Goal: Communication & Community: Share content

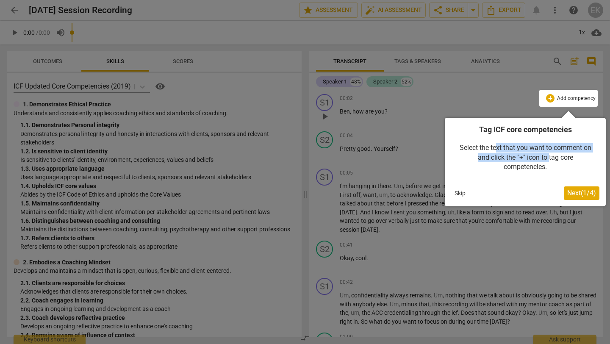
drag, startPoint x: 495, startPoint y: 148, endPoint x: 549, endPoint y: 154, distance: 55.1
click at [549, 154] on div "Select the text that you want to comment on and click the "+" icon to tag core …" at bounding box center [525, 157] width 148 height 45
click at [487, 79] on div at bounding box center [305, 172] width 610 height 344
click at [395, 16] on div at bounding box center [305, 172] width 610 height 344
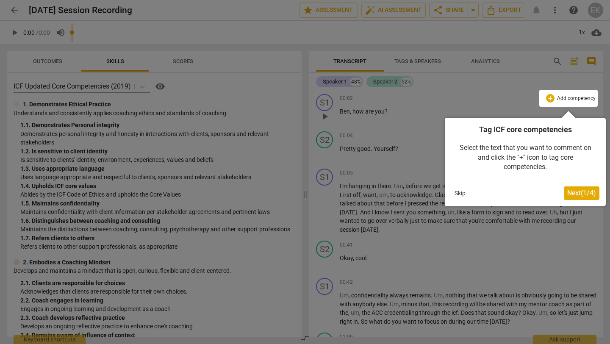
click at [467, 192] on button "Skip" at bounding box center [460, 193] width 18 height 13
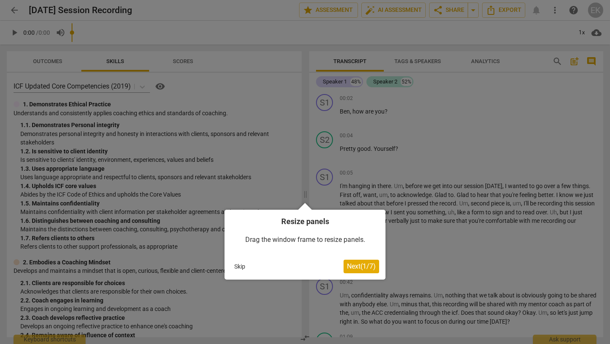
click at [232, 267] on button "Skip" at bounding box center [240, 266] width 18 height 13
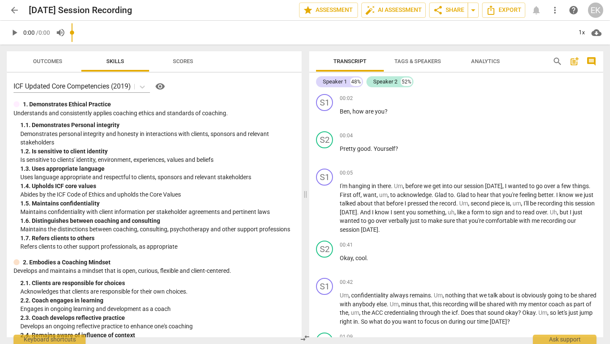
click at [19, 11] on span "arrow_back" at bounding box center [14, 10] width 10 height 10
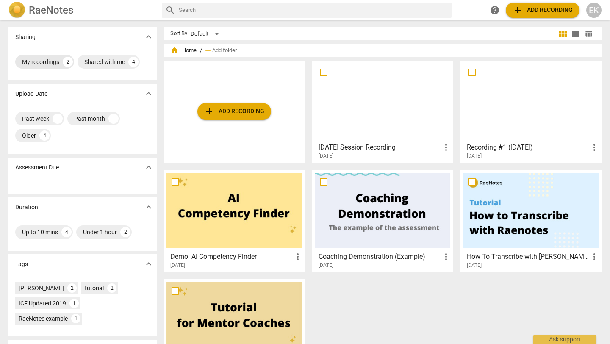
click at [39, 63] on div "My recordings" at bounding box center [40, 62] width 37 height 8
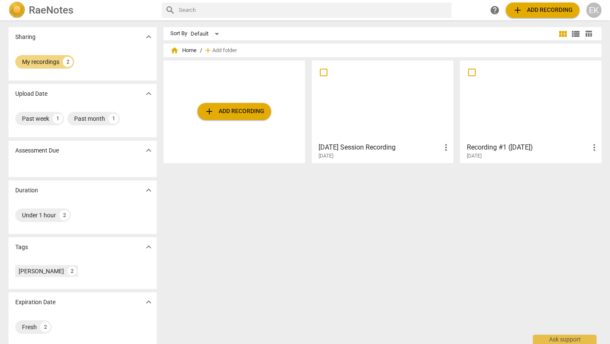
click at [529, 112] on div at bounding box center [531, 101] width 136 height 75
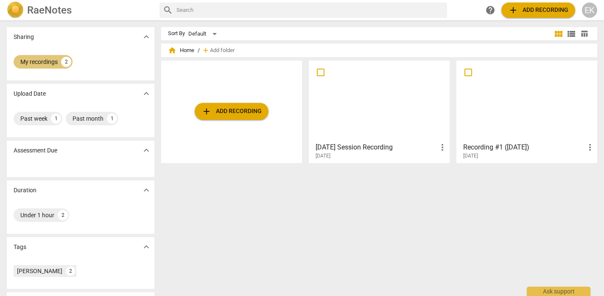
click at [39, 58] on div "My recordings" at bounding box center [38, 62] width 37 height 8
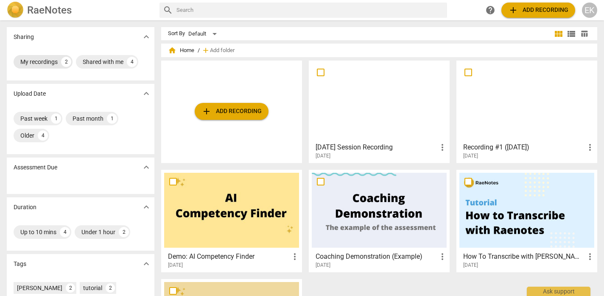
click at [36, 59] on div "My recordings" at bounding box center [38, 62] width 37 height 8
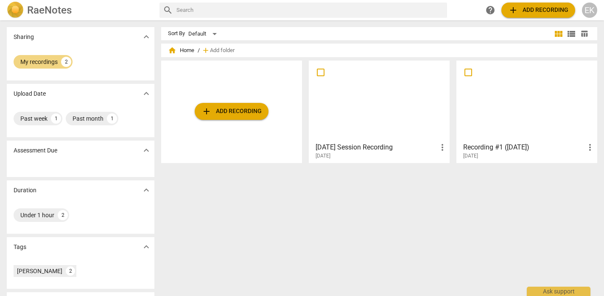
click at [439, 148] on span "more_vert" at bounding box center [442, 147] width 10 height 10
click at [379, 87] on div at bounding box center [302, 148] width 604 height 296
click at [379, 87] on div at bounding box center [379, 101] width 135 height 75
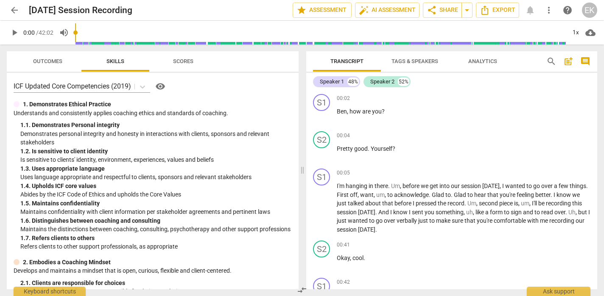
click at [18, 9] on span "arrow_back" at bounding box center [14, 10] width 10 height 10
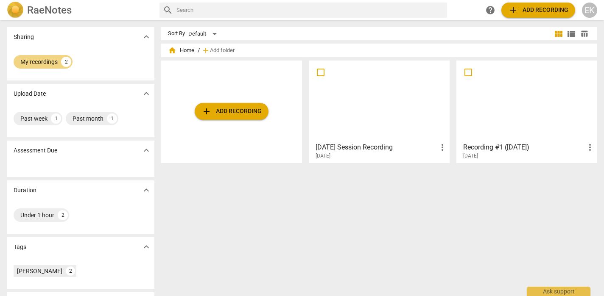
click at [554, 121] on div at bounding box center [526, 101] width 135 height 75
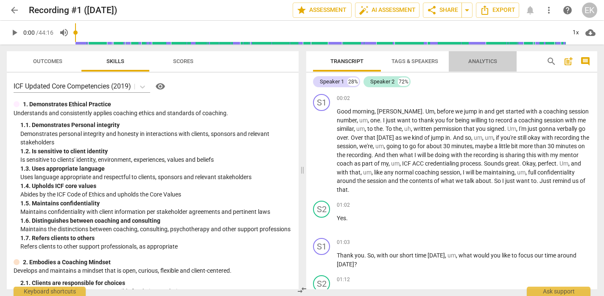
click at [474, 63] on span "Analytics" at bounding box center [482, 61] width 29 height 6
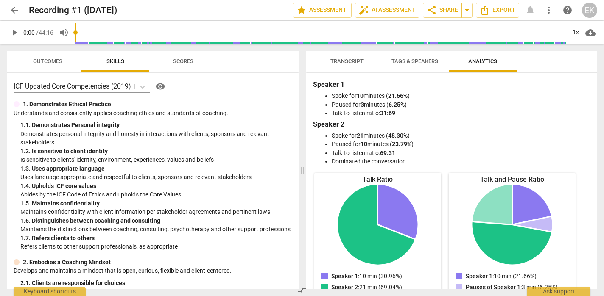
click at [348, 64] on span "Transcript" at bounding box center [346, 61] width 33 height 6
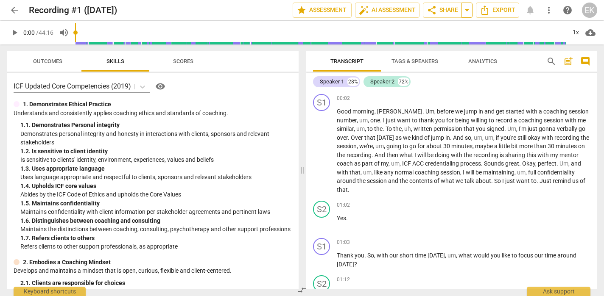
click at [465, 9] on span "arrow_drop_down" at bounding box center [467, 10] width 10 height 10
click at [440, 11] on span "share Share" at bounding box center [441, 10] width 31 height 10
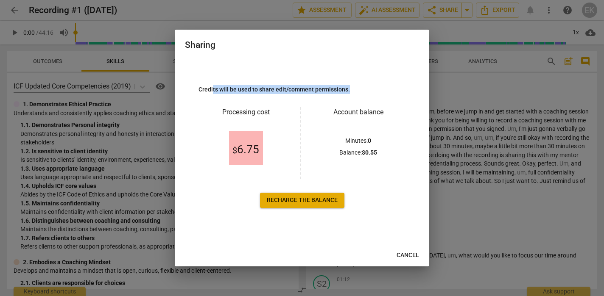
drag, startPoint x: 212, startPoint y: 89, endPoint x: 355, endPoint y: 86, distance: 142.9
click at [355, 86] on p "Credits will be used to share edit/comment permissions." at bounding box center [301, 89] width 207 height 9
drag, startPoint x: 269, startPoint y: 86, endPoint x: 397, endPoint y: 85, distance: 128.0
click at [397, 85] on p "Credits will be used to share edit/comment permissions." at bounding box center [301, 89] width 207 height 9
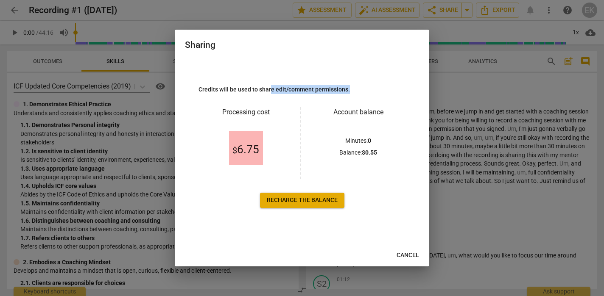
click at [397, 85] on p "Credits will be used to share edit/comment permissions." at bounding box center [301, 89] width 207 height 9
click at [411, 256] on span "Cancel" at bounding box center [407, 255] width 22 height 8
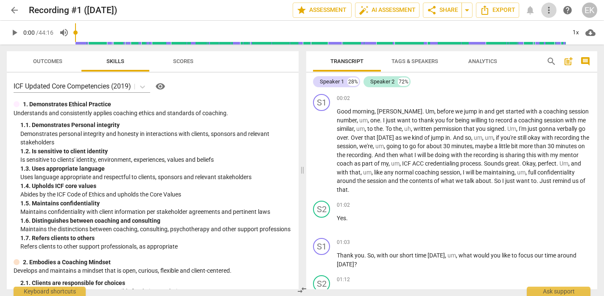
click at [554, 9] on span "more_vert" at bounding box center [548, 10] width 15 height 10
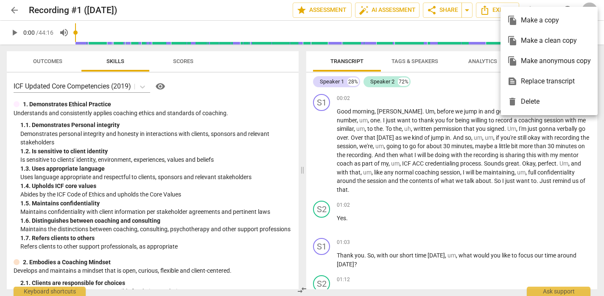
click at [439, 103] on div at bounding box center [302, 148] width 604 height 296
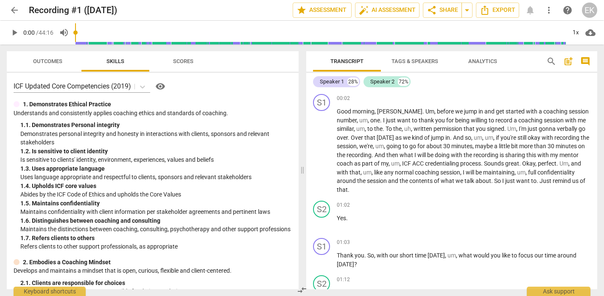
click at [582, 58] on span "comment" at bounding box center [585, 61] width 10 height 10
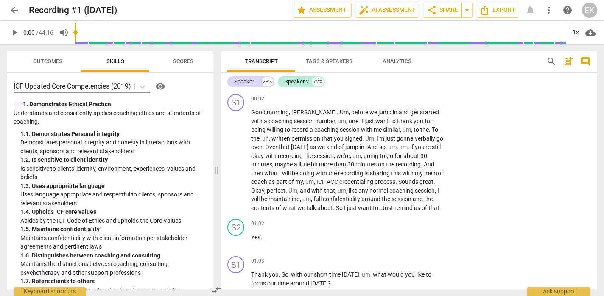
click at [594, 58] on div "Transcript Tags & Speakers Analytics search post_add comment" at bounding box center [408, 61] width 376 height 20
click at [581, 59] on span "comment" at bounding box center [585, 61] width 10 height 10
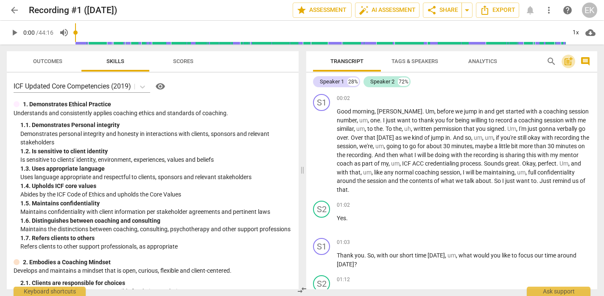
click at [565, 59] on span "post_add" at bounding box center [568, 61] width 10 height 10
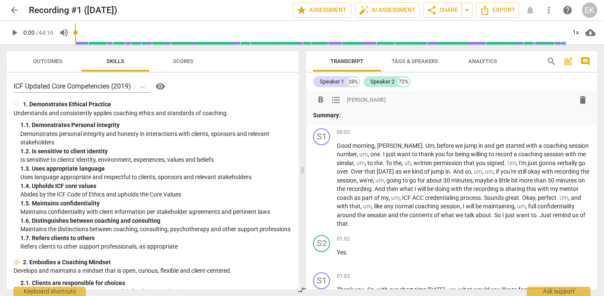
click at [565, 59] on span "post_add" at bounding box center [568, 61] width 10 height 10
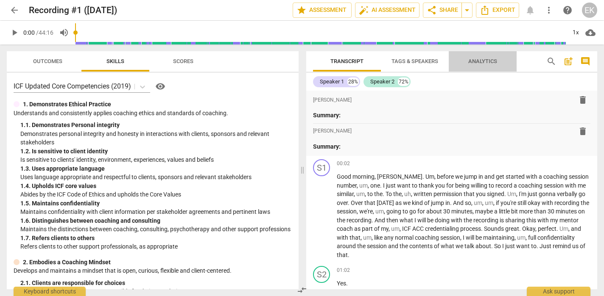
click at [511, 59] on span "Analytics" at bounding box center [482, 61] width 68 height 11
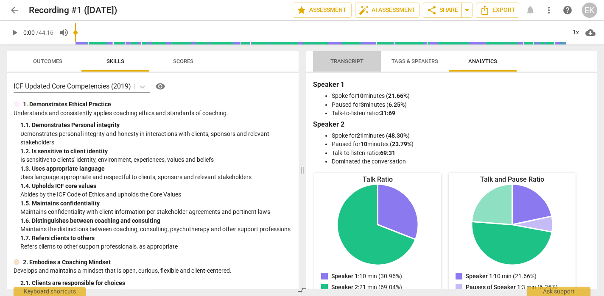
click at [334, 61] on span "Transcript" at bounding box center [346, 61] width 33 height 6
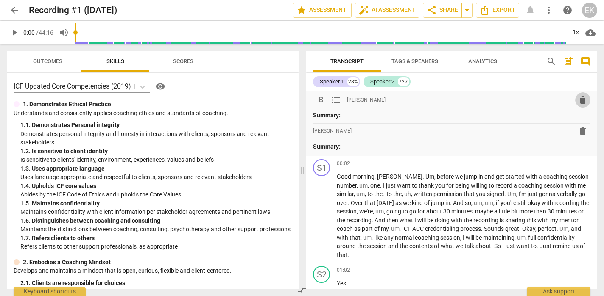
click at [582, 97] on span "delete" at bounding box center [582, 100] width 10 height 10
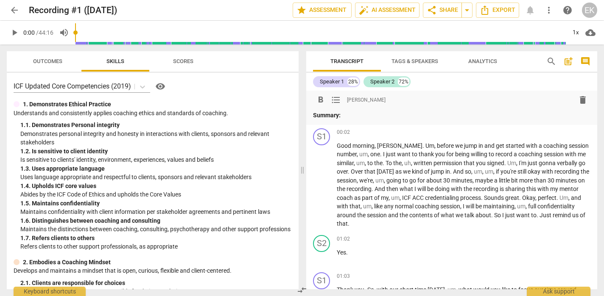
click at [581, 98] on span "delete" at bounding box center [582, 100] width 10 height 10
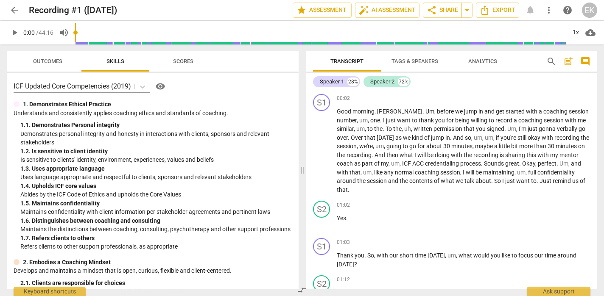
click at [33, 60] on span "Outcomes" at bounding box center [47, 61] width 29 height 6
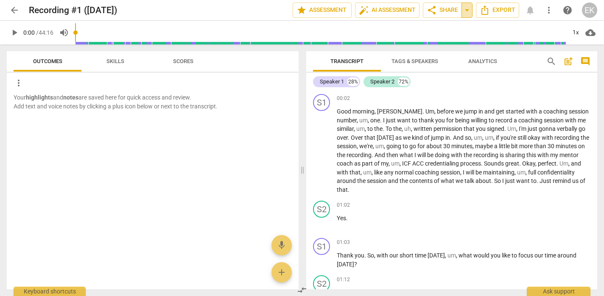
click at [470, 11] on span "arrow_drop_down" at bounding box center [467, 10] width 10 height 10
click at [450, 9] on span "share Share" at bounding box center [441, 10] width 31 height 10
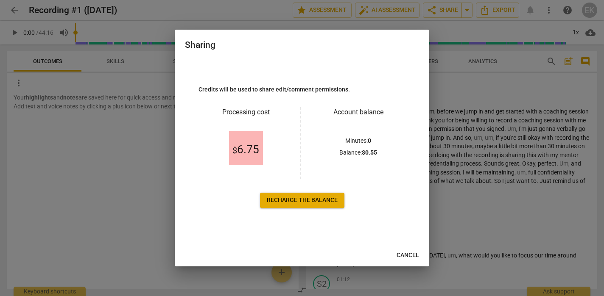
click at [295, 197] on span "Recharge the balance" at bounding box center [302, 200] width 71 height 8
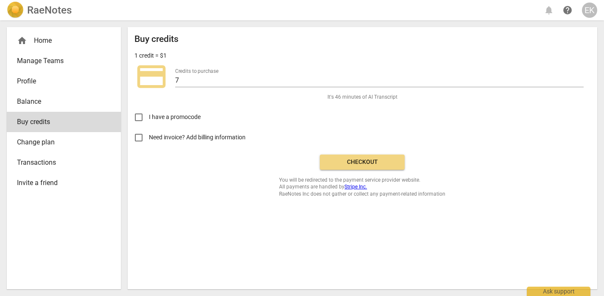
click at [18, 9] on img at bounding box center [15, 10] width 17 height 17
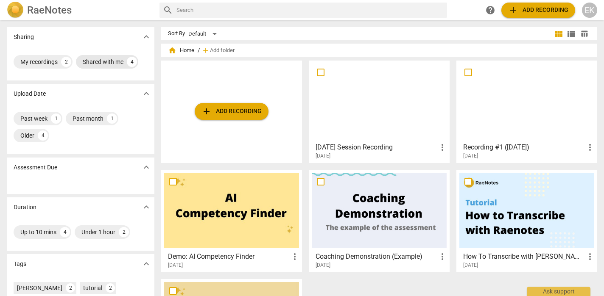
click at [101, 62] on div "Shared with me" at bounding box center [103, 62] width 41 height 8
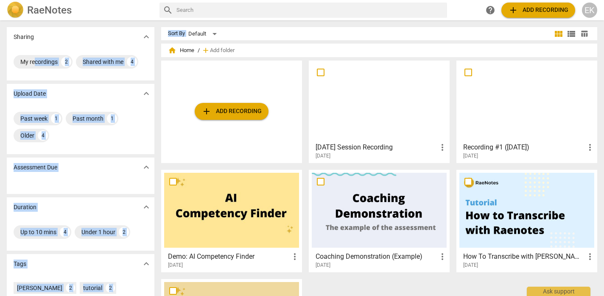
drag, startPoint x: 35, startPoint y: 66, endPoint x: 211, endPoint y: 8, distance: 185.3
click at [207, 17] on div "RaeNotes search help add Add recording EK Sharing expand_more My recordings 2 S…" at bounding box center [302, 148] width 604 height 296
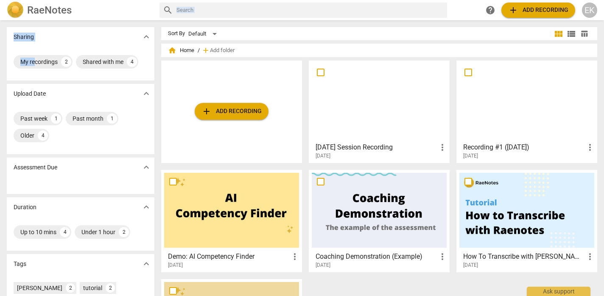
click at [364, 86] on div at bounding box center [379, 101] width 135 height 75
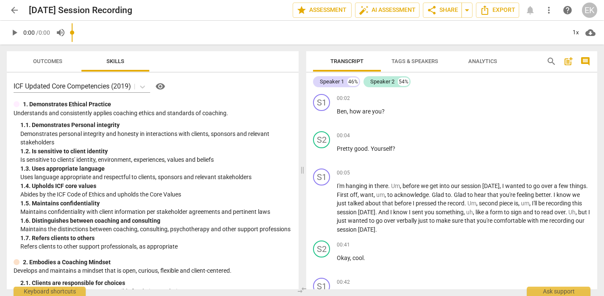
click at [11, 12] on span "arrow_back" at bounding box center [14, 10] width 10 height 10
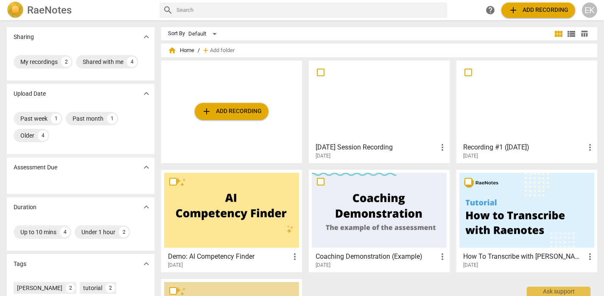
click at [552, 104] on div at bounding box center [526, 101] width 135 height 75
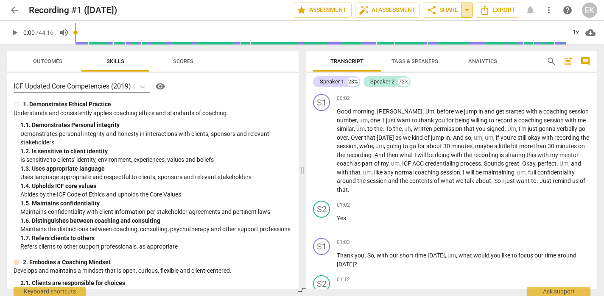
click at [471, 9] on span "arrow_drop_down" at bounding box center [467, 10] width 10 height 10
click at [452, 10] on span "share Share" at bounding box center [441, 10] width 31 height 10
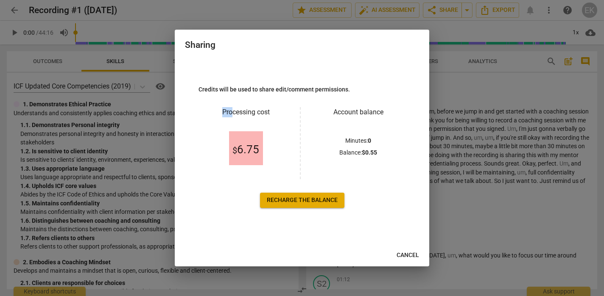
drag, startPoint x: 230, startPoint y: 114, endPoint x: 189, endPoint y: 83, distance: 52.3
click at [207, 102] on div "Credits will be used to share edit/comment permissions. Processing cost $ 6.75 …" at bounding box center [301, 146] width 207 height 123
drag, startPoint x: 189, startPoint y: 83, endPoint x: 195, endPoint y: 93, distance: 11.8
click at [195, 93] on div "Credits will be used to share edit/comment permissions. Processing cost $ 6.75 …" at bounding box center [302, 146] width 234 height 175
click at [209, 85] on p "Credits will be used to share edit/comment permissions." at bounding box center [301, 89] width 207 height 9
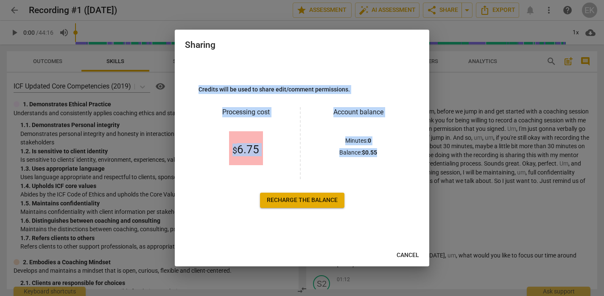
drag, startPoint x: 209, startPoint y: 85, endPoint x: 396, endPoint y: 221, distance: 232.2
click at [396, 221] on div "Credits will be used to share edit/comment permissions. Processing cost $ 6.75 …" at bounding box center [302, 146] width 234 height 175
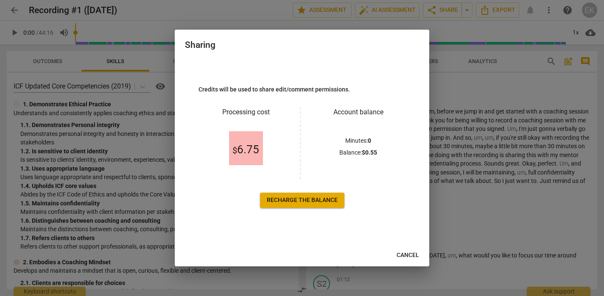
drag, startPoint x: 409, startPoint y: 183, endPoint x: 416, endPoint y: 234, distance: 51.3
click at [416, 234] on div "Credits will be used to share edit/comment permissions. Processing cost $ 6.75 …" at bounding box center [302, 146] width 234 height 175
drag, startPoint x: 83, startPoint y: 81, endPoint x: 3, endPoint y: 29, distance: 95.2
click at [84, 81] on div at bounding box center [302, 148] width 604 height 296
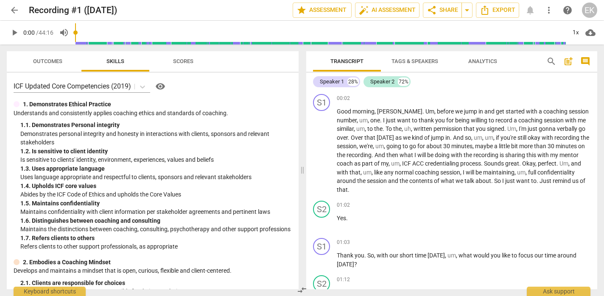
click at [7, 10] on span "arrow_back" at bounding box center [14, 10] width 15 height 10
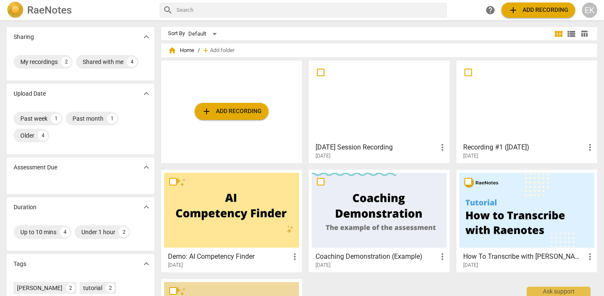
click at [379, 136] on div at bounding box center [379, 101] width 135 height 75
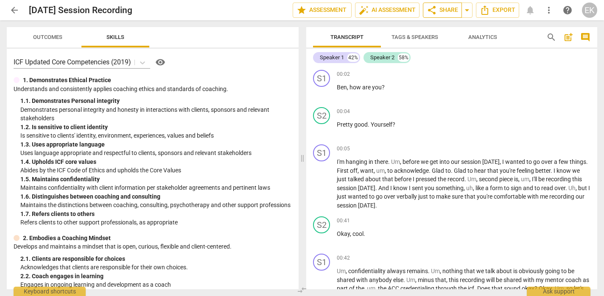
click at [440, 8] on span "share Share" at bounding box center [441, 10] width 31 height 10
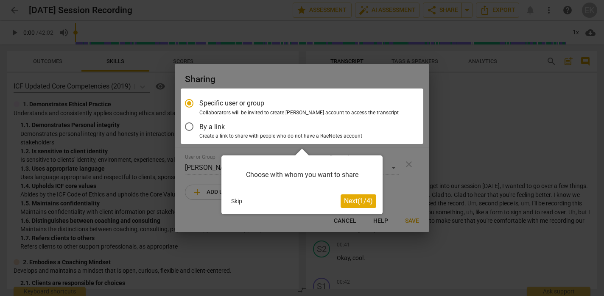
drag, startPoint x: 250, startPoint y: 176, endPoint x: 308, endPoint y: 170, distance: 58.0
click at [308, 170] on div "Choose with whom you want to share" at bounding box center [302, 175] width 148 height 26
drag, startPoint x: 298, startPoint y: 174, endPoint x: 368, endPoint y: 178, distance: 70.9
click at [368, 178] on div "Choose with whom you want to share" at bounding box center [302, 175] width 148 height 26
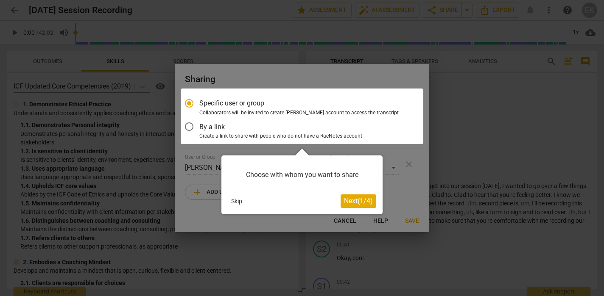
click at [345, 203] on span "Next ( 1 / 4 )" at bounding box center [358, 201] width 29 height 8
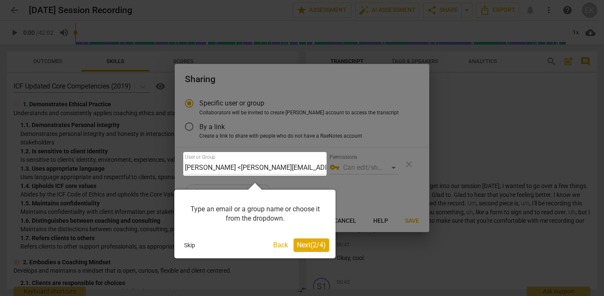
click at [278, 245] on button "Back" at bounding box center [281, 246] width 22 height 14
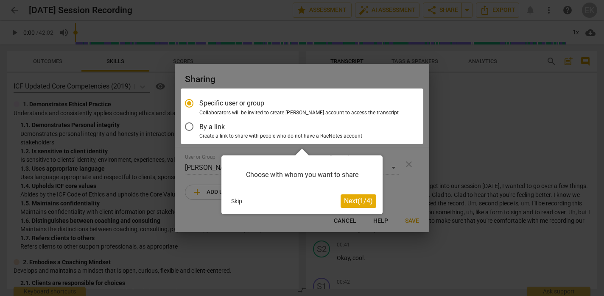
click at [235, 201] on button "Skip" at bounding box center [237, 201] width 18 height 13
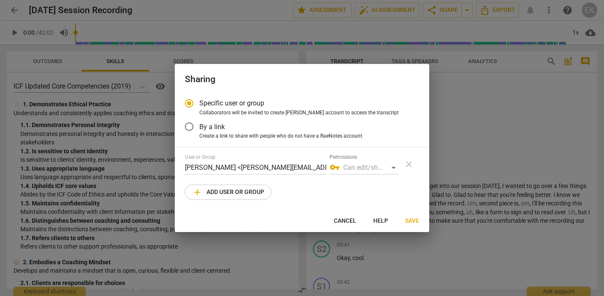
click at [351, 167] on div "vpn_key Can edit/share" at bounding box center [363, 168] width 69 height 14
drag, startPoint x: 344, startPoint y: 172, endPoint x: 359, endPoint y: 166, distance: 15.4
click at [351, 168] on div "vpn_key Can edit/share" at bounding box center [363, 168] width 69 height 14
click at [359, 166] on div "vpn_key Can edit/share" at bounding box center [363, 168] width 69 height 14
click at [392, 167] on div "vpn_key Can edit/share" at bounding box center [363, 168] width 69 height 14
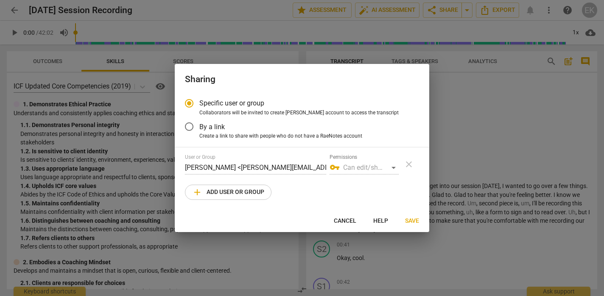
click at [392, 167] on div "vpn_key Can edit/share" at bounding box center [363, 168] width 69 height 14
click at [393, 167] on div "vpn_key Can edit/share" at bounding box center [363, 168] width 69 height 14
click at [218, 191] on span "add Add user or group" at bounding box center [228, 192] width 72 height 10
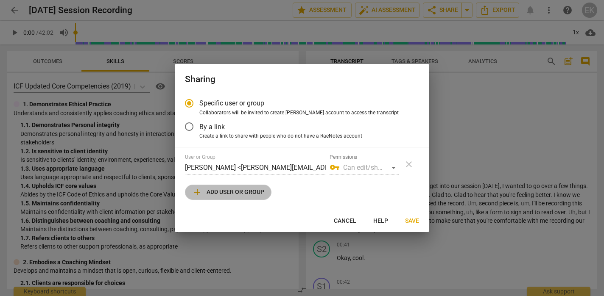
radio input "false"
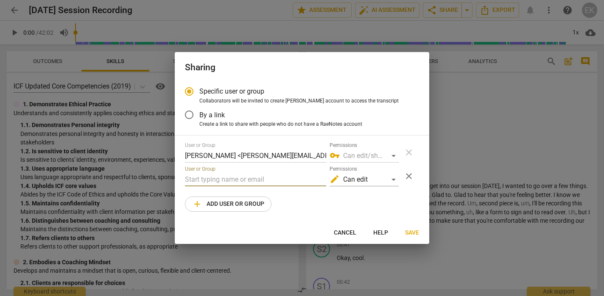
paste input "[PERSON_NAME][EMAIL_ADDRESS][DOMAIN_NAME]"
type input "[PERSON_NAME][EMAIL_ADDRESS][DOMAIN_NAME]"
click at [391, 179] on div "edit Can edit" at bounding box center [363, 180] width 69 height 14
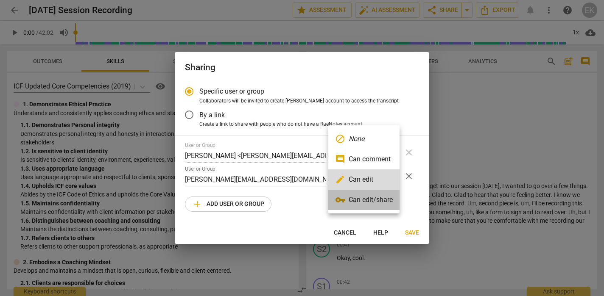
click at [366, 201] on li "vpn_key Can edit/share" at bounding box center [363, 200] width 71 height 20
radio input "false"
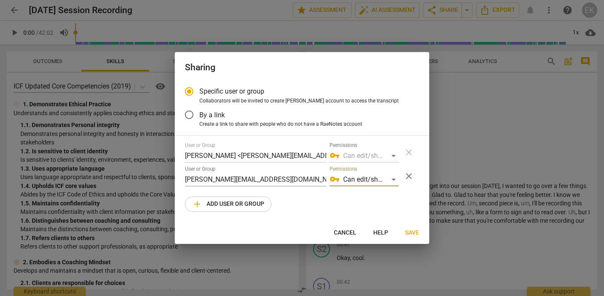
click at [346, 202] on div "User or Group [PERSON_NAME] <[PERSON_NAME][EMAIL_ADDRESS][DOMAIN_NAME]> Permiss…" at bounding box center [302, 177] width 234 height 70
click at [407, 233] on span "Save" at bounding box center [412, 233] width 14 height 8
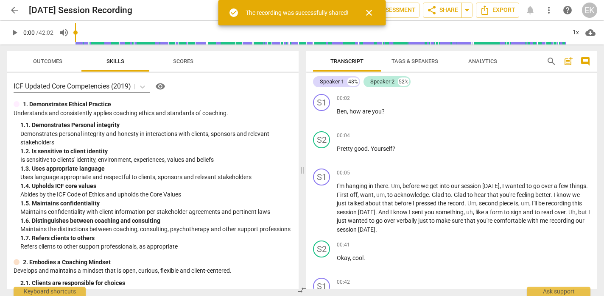
click at [369, 12] on span "close" at bounding box center [369, 13] width 10 height 10
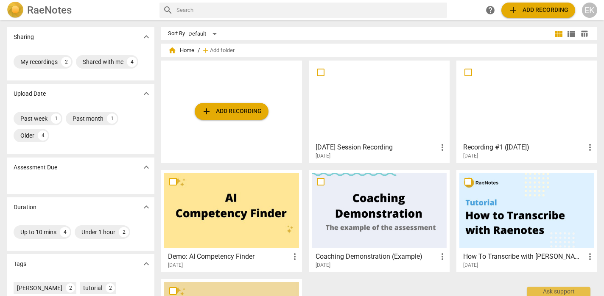
click at [540, 109] on div at bounding box center [526, 101] width 135 height 75
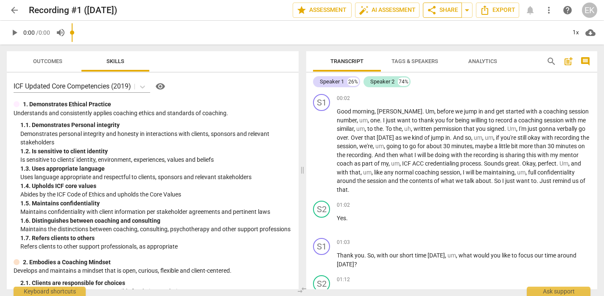
click at [433, 9] on span "share" at bounding box center [431, 10] width 10 height 10
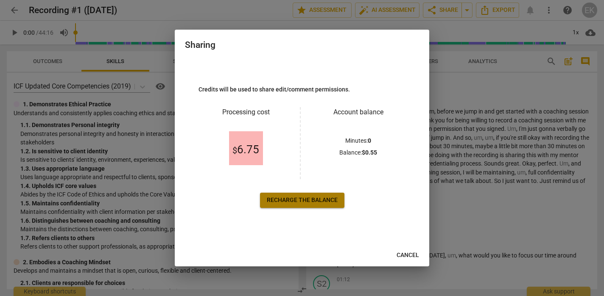
click at [297, 201] on span "Recharge the balance" at bounding box center [302, 200] width 71 height 8
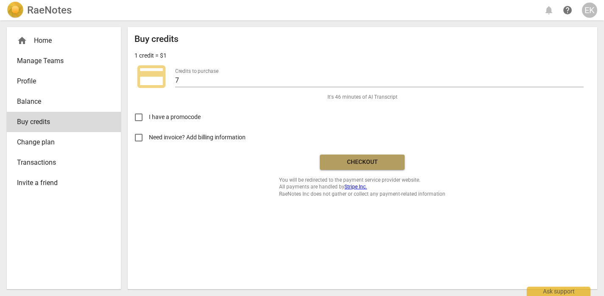
click at [370, 163] on span "Checkout" at bounding box center [361, 162] width 71 height 8
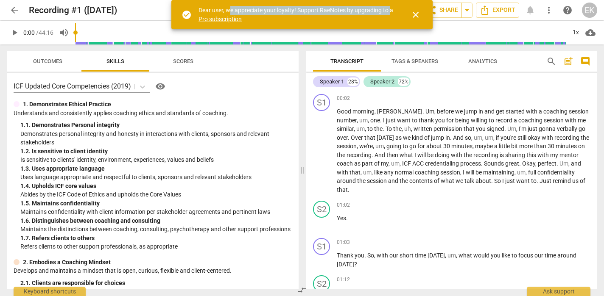
drag, startPoint x: 236, startPoint y: 6, endPoint x: 390, endPoint y: 11, distance: 154.4
click at [390, 11] on div "Dear user, we appreciate your loyalty! Support RaeNotes by upgrading to a Pro s…" at bounding box center [296, 14] width 197 height 17
click at [418, 14] on span "close" at bounding box center [415, 15] width 10 height 10
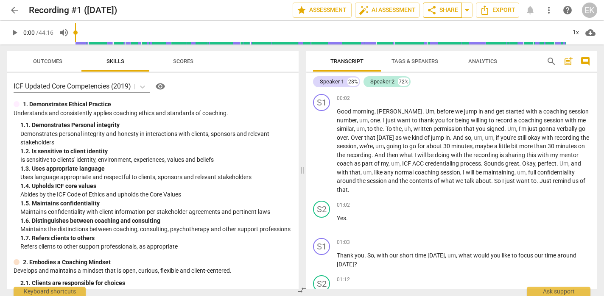
click at [447, 13] on span "share Share" at bounding box center [441, 10] width 31 height 10
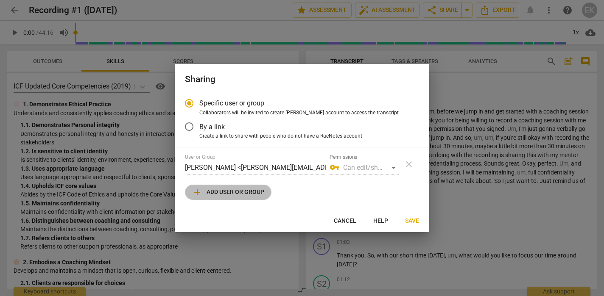
click at [217, 192] on span "add Add user or group" at bounding box center [228, 192] width 72 height 10
radio input "false"
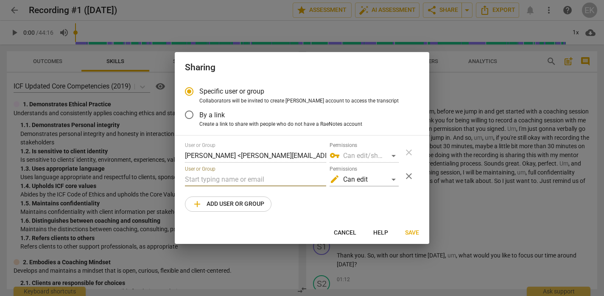
paste input "[PERSON_NAME][EMAIL_ADDRESS][DOMAIN_NAME]"
type input "[PERSON_NAME][EMAIL_ADDRESS][DOMAIN_NAME]"
click at [366, 179] on div "edit Can edit" at bounding box center [363, 180] width 69 height 14
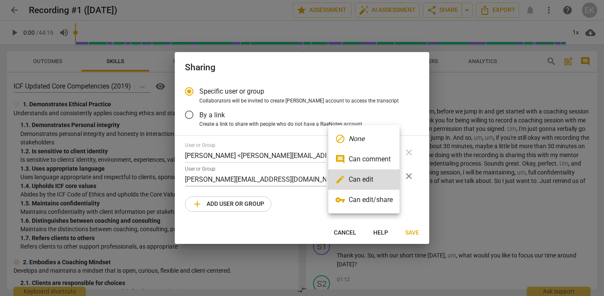
click at [365, 205] on li "vpn_key Can edit/share" at bounding box center [363, 200] width 71 height 20
radio input "false"
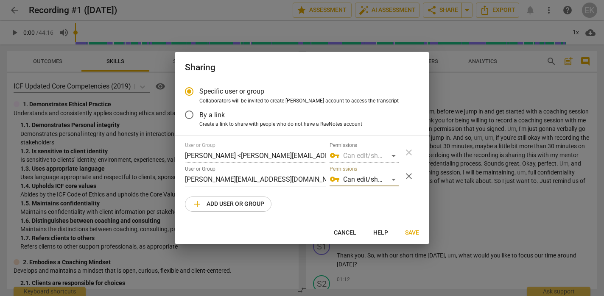
click at [418, 207] on div "User or Group [PERSON_NAME] <[PERSON_NAME][EMAIL_ADDRESS][DOMAIN_NAME]> Permiss…" at bounding box center [302, 177] width 234 height 70
click at [415, 229] on span "Save" at bounding box center [412, 233] width 14 height 8
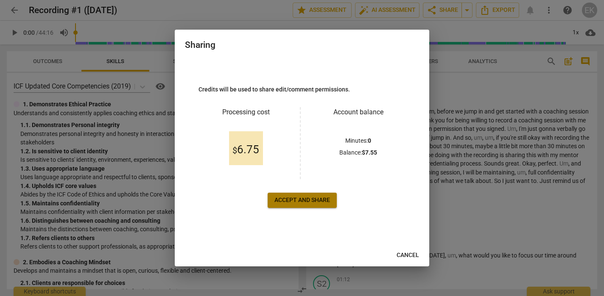
click at [312, 207] on button "Accept and share" at bounding box center [301, 200] width 69 height 15
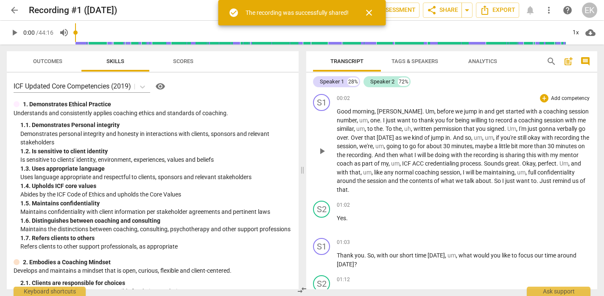
click at [381, 162] on span "of" at bounding box center [377, 163] width 7 height 7
